Goal: Task Accomplishment & Management: Manage account settings

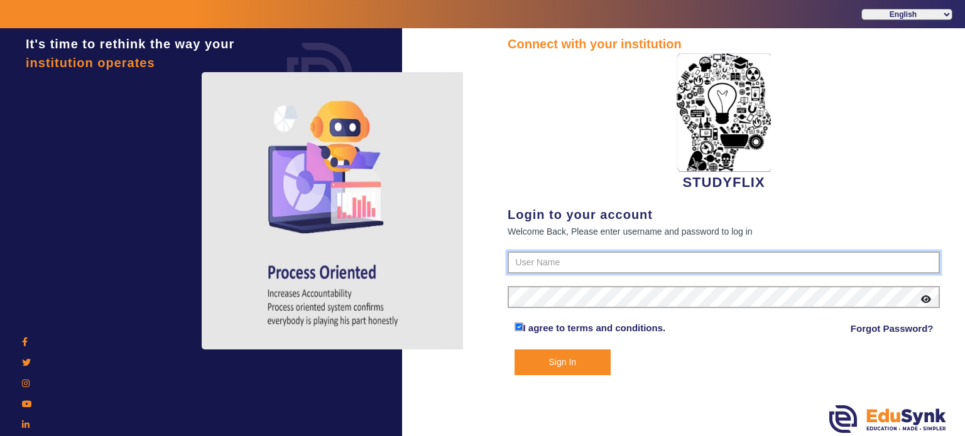
click at [555, 259] on input "text" at bounding box center [723, 263] width 432 height 23
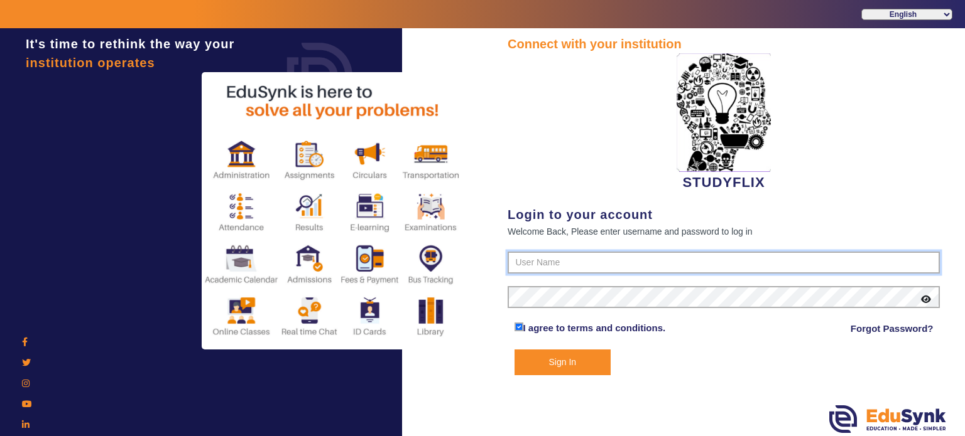
type input "6354922771"
click at [514, 350] on button "Sign In" at bounding box center [562, 363] width 97 height 26
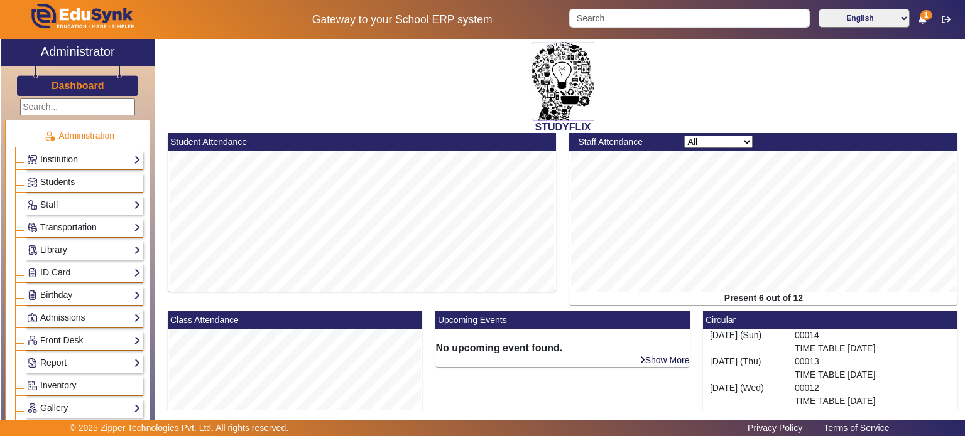
click at [55, 158] on link "Institution" at bounding box center [84, 160] width 114 height 14
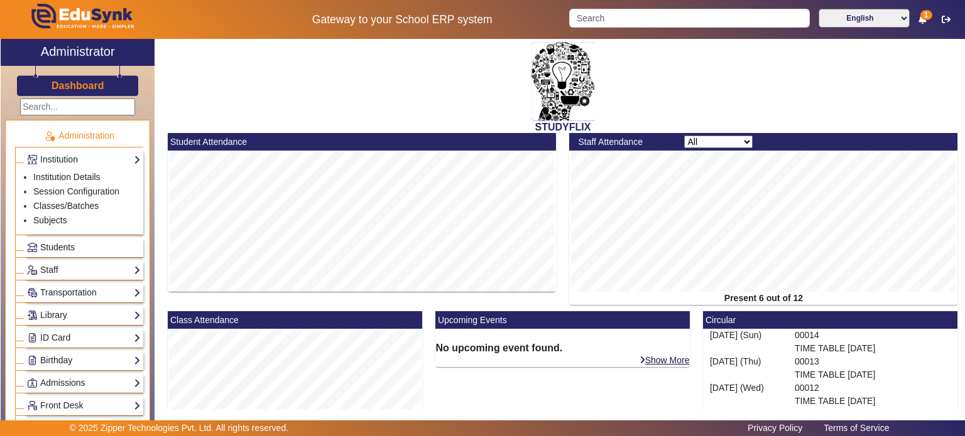
click at [68, 249] on span "Students" at bounding box center [57, 247] width 35 height 10
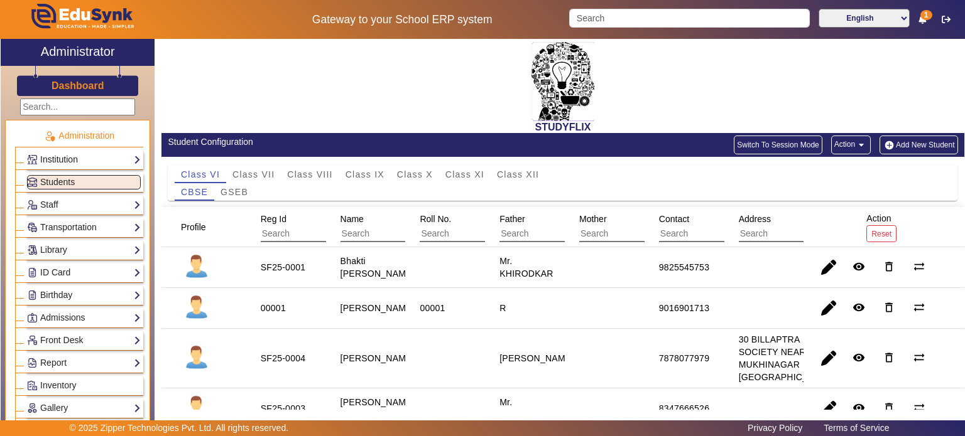
click at [78, 155] on link "Institution" at bounding box center [84, 160] width 114 height 14
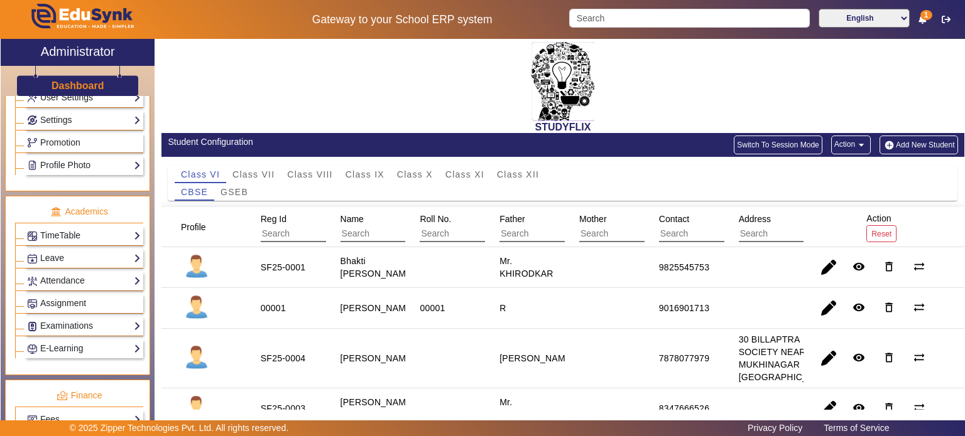
scroll to position [447, 0]
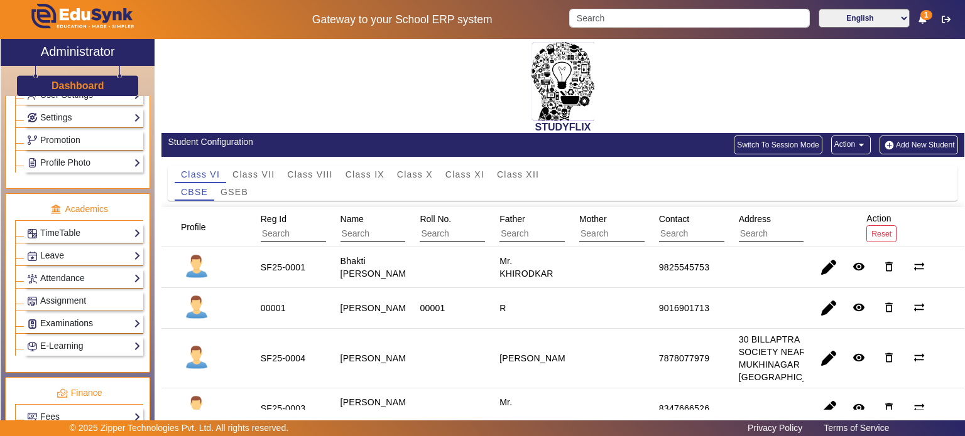
click at [88, 317] on link "Examinations" at bounding box center [84, 324] width 114 height 14
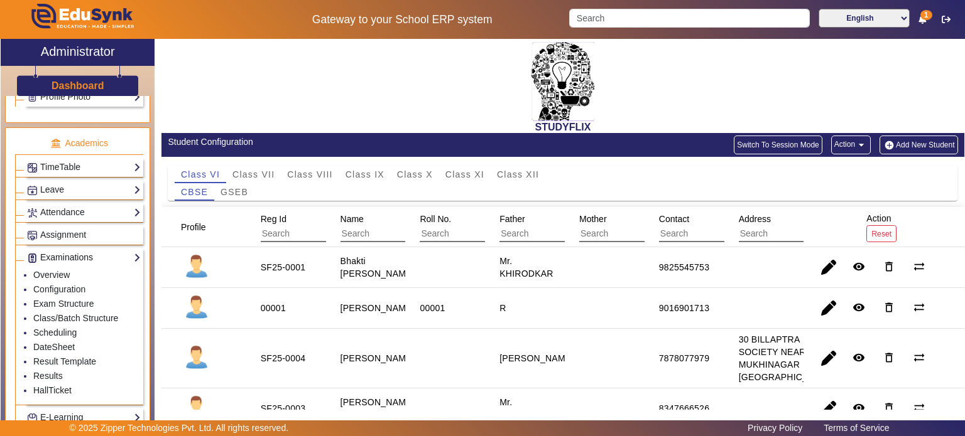
scroll to position [452, 0]
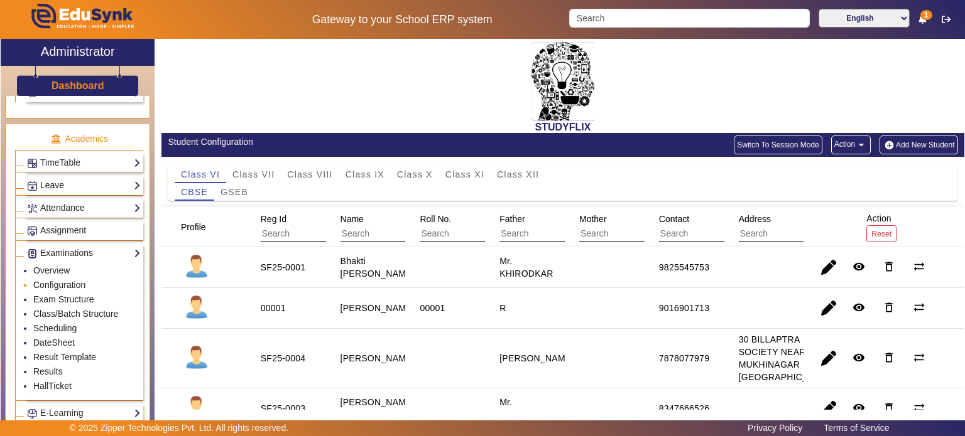
click at [70, 280] on link "Configuration" at bounding box center [59, 285] width 52 height 10
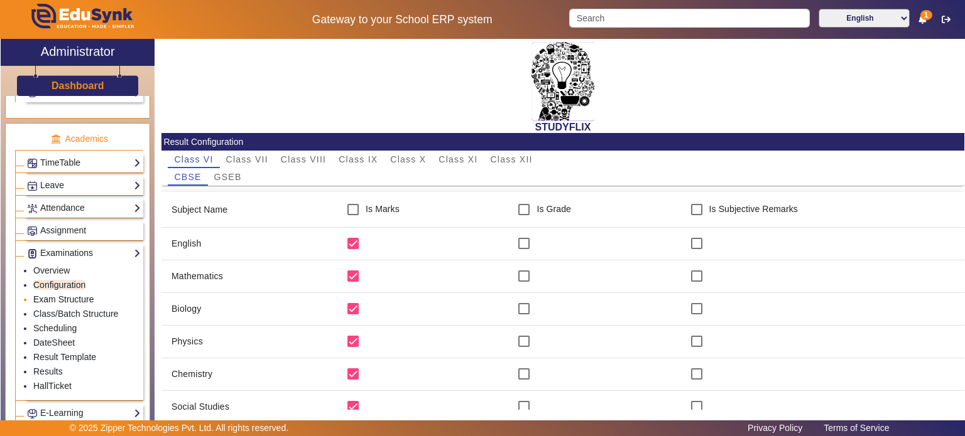
click at [73, 295] on link "Exam Structure" at bounding box center [63, 300] width 60 height 10
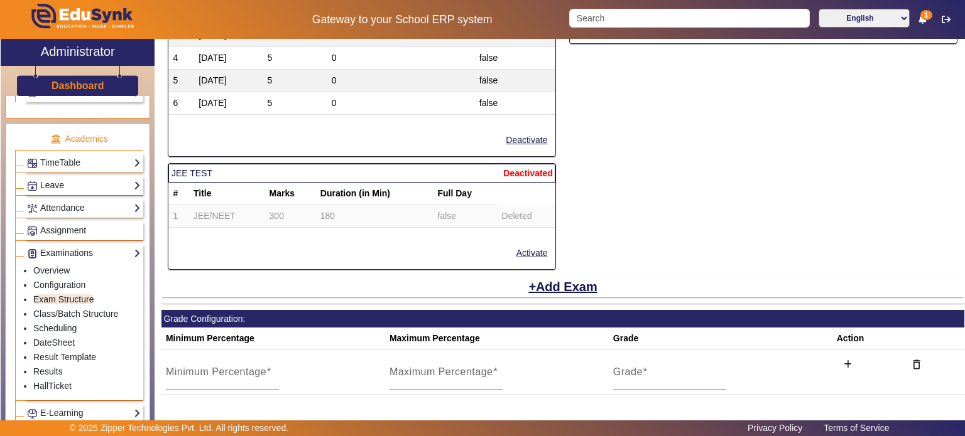
scroll to position [1957, 0]
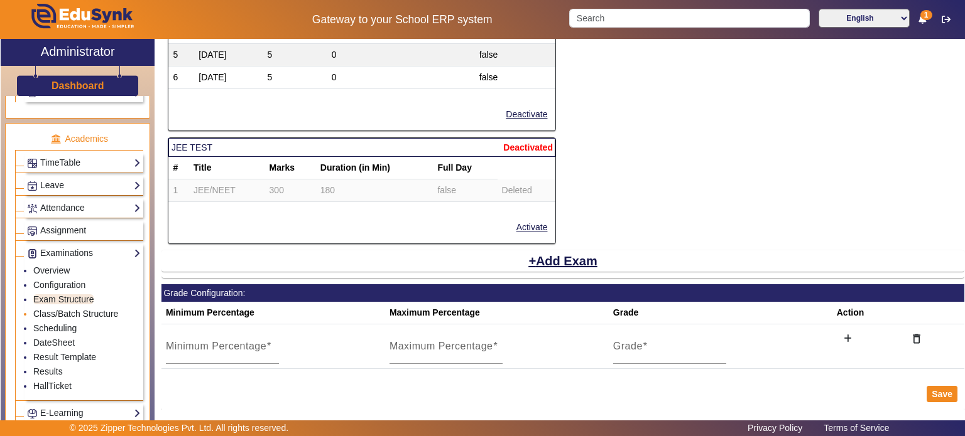
click at [80, 309] on link "Class/Batch Structure" at bounding box center [75, 314] width 85 height 10
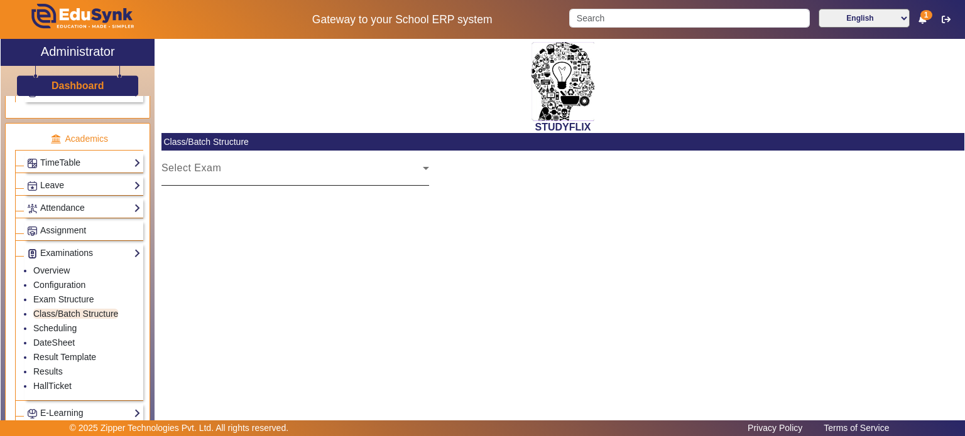
click at [234, 181] on div "Select Exam" at bounding box center [291, 173] width 261 height 15
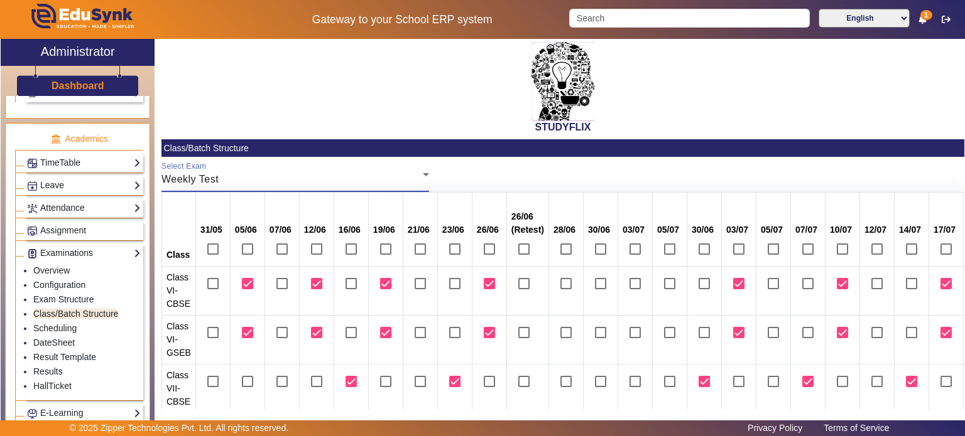
click at [232, 183] on div "Weekly Test" at bounding box center [291, 179] width 261 height 15
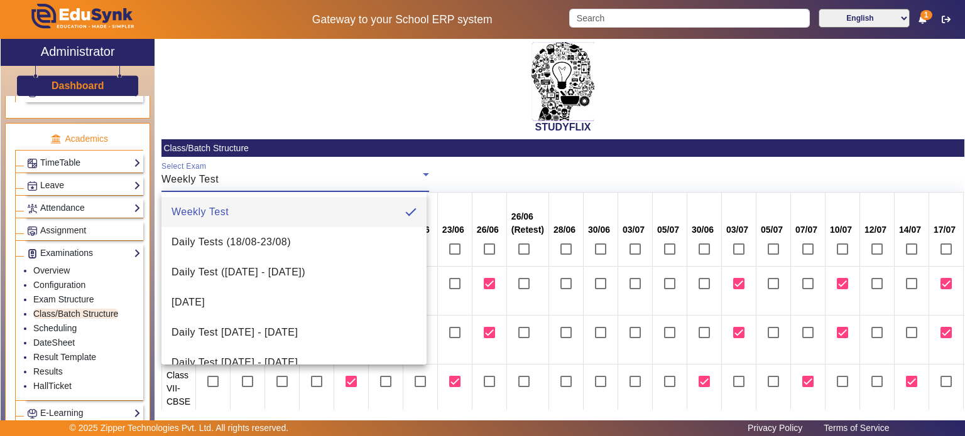
click at [314, 82] on div at bounding box center [482, 218] width 965 height 436
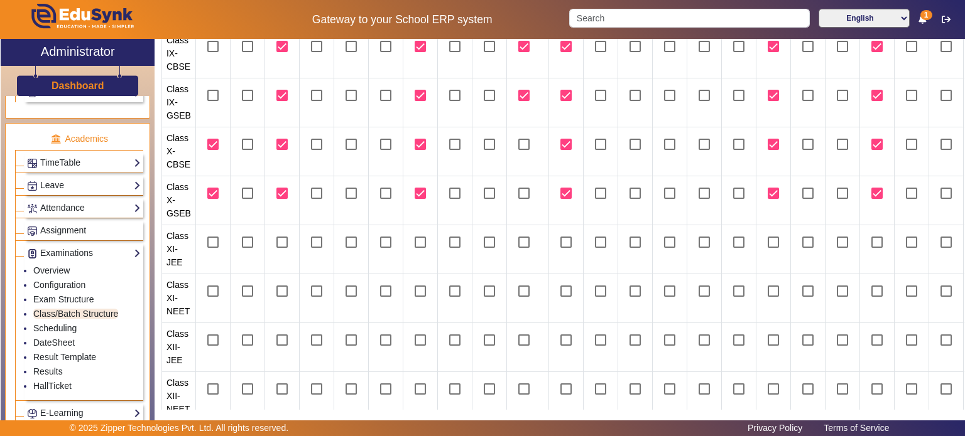
scroll to position [566, 0]
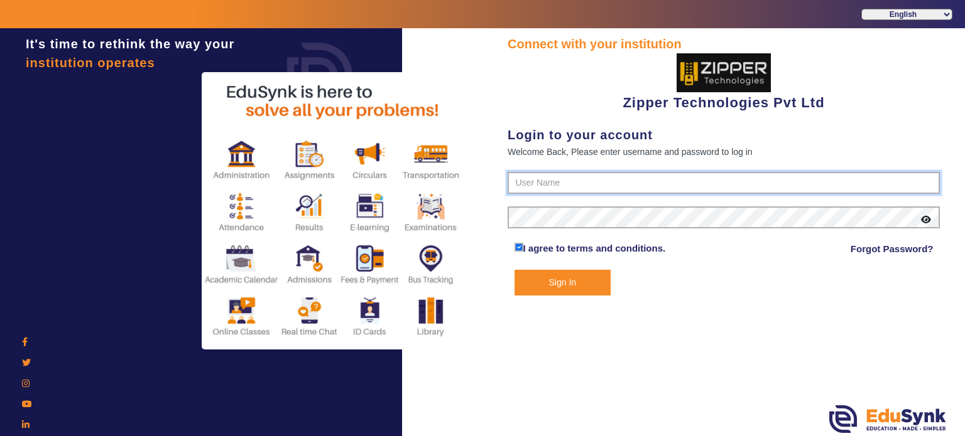
click at [578, 185] on input "text" at bounding box center [723, 183] width 432 height 23
type input "1008790000"
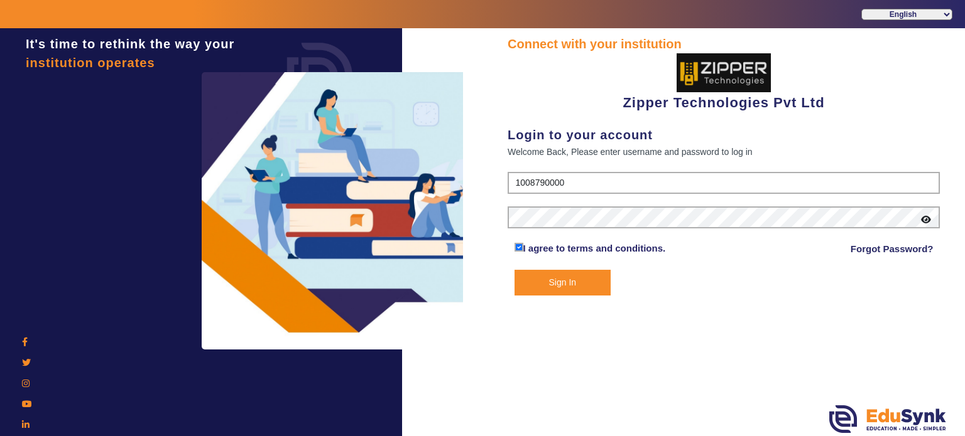
click at [568, 286] on button "Sign In" at bounding box center [562, 283] width 97 height 26
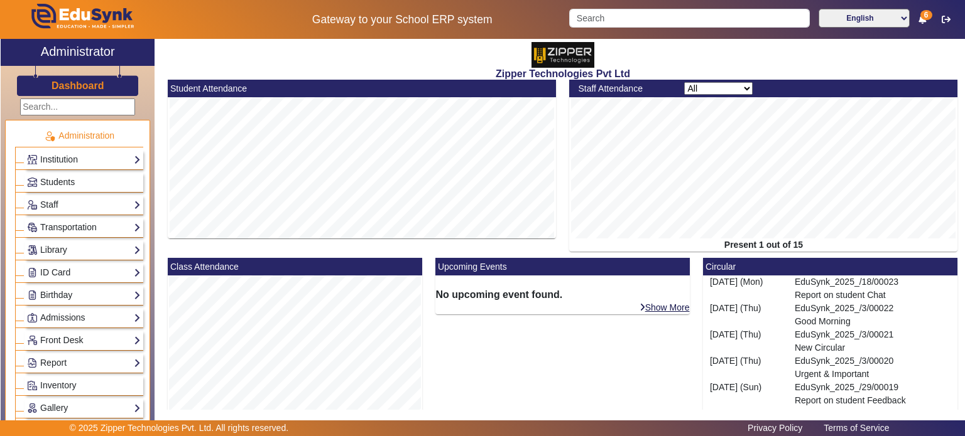
click at [70, 173] on div "Students" at bounding box center [83, 182] width 119 height 19
click at [68, 183] on span "Students" at bounding box center [57, 182] width 35 height 10
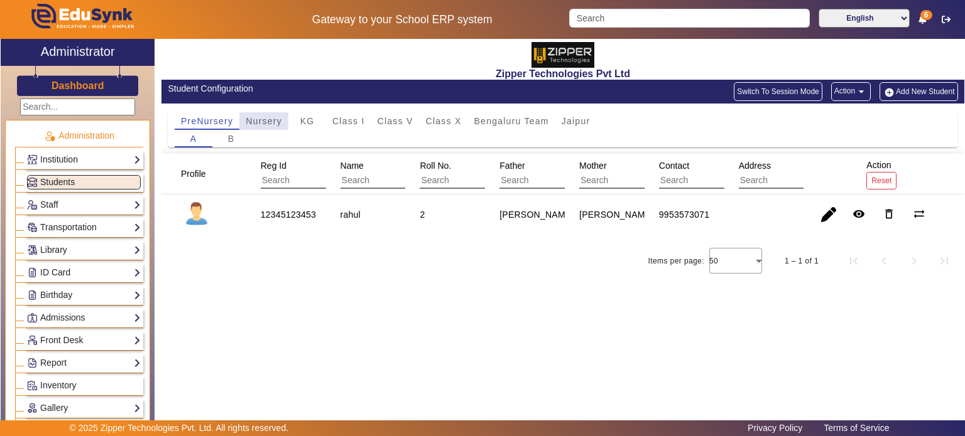
click at [286, 125] on div "Nursery" at bounding box center [263, 121] width 49 height 18
click at [313, 121] on span "KG" at bounding box center [307, 121] width 14 height 9
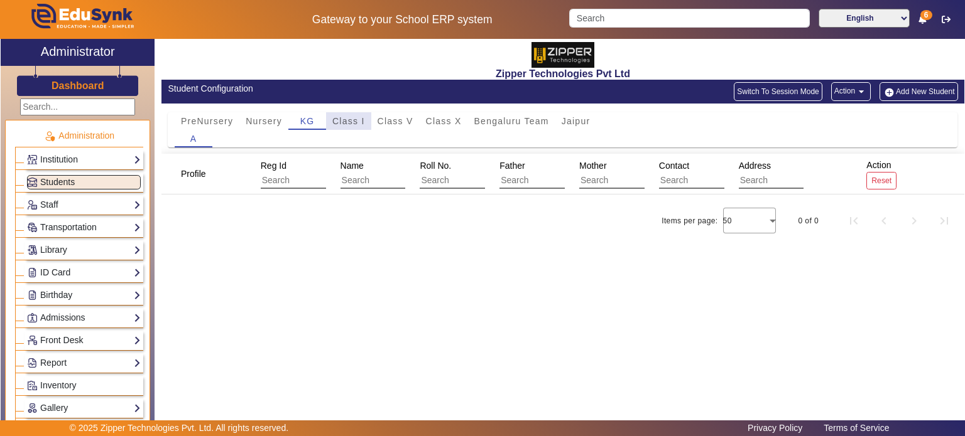
click at [331, 120] on div "Class I" at bounding box center [348, 121] width 45 height 18
click at [389, 115] on span "Class V" at bounding box center [395, 121] width 36 height 18
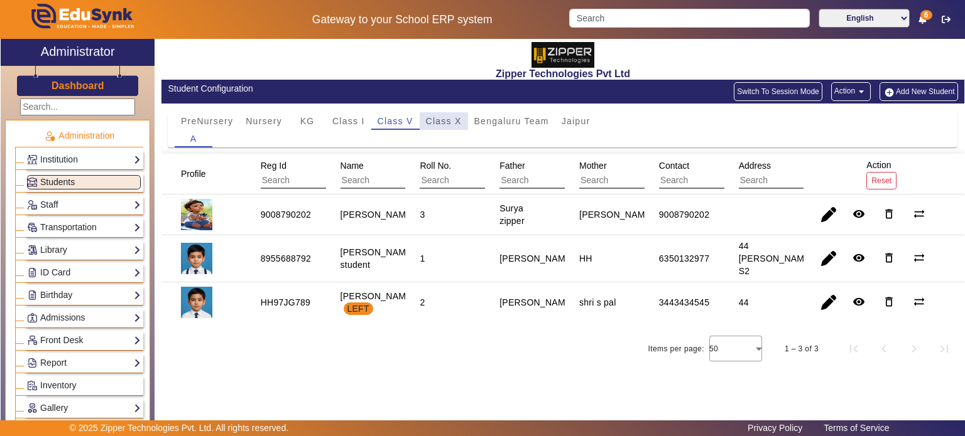
click at [430, 112] on span "Class X" at bounding box center [444, 121] width 36 height 18
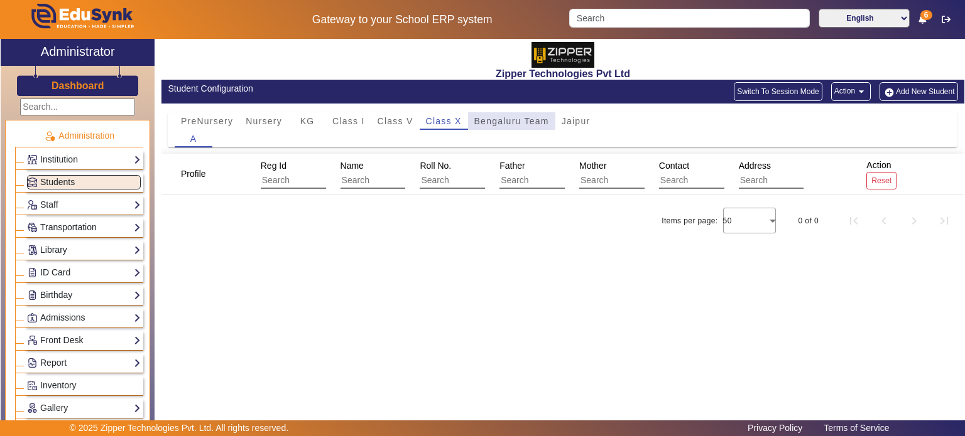
click at [484, 117] on span "Bengaluru Team" at bounding box center [511, 121] width 75 height 9
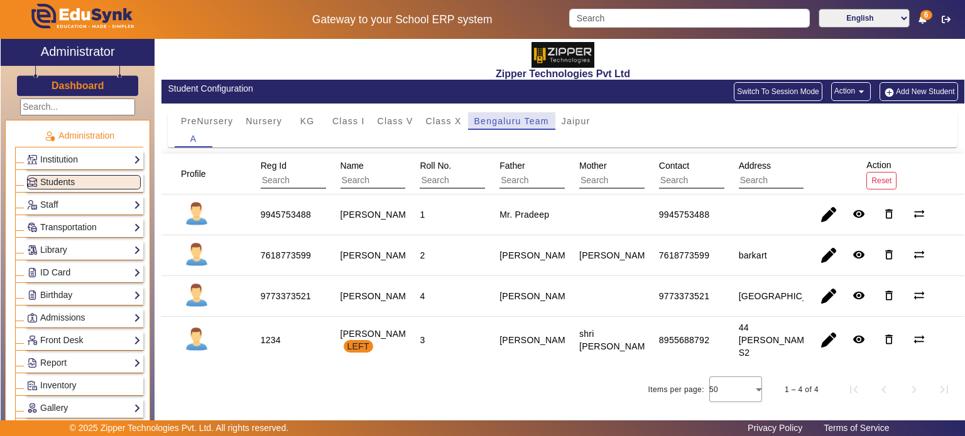
click at [545, 119] on span "Bengaluru Team" at bounding box center [511, 121] width 75 height 9
click at [563, 117] on span "Jaipur" at bounding box center [575, 121] width 29 height 9
